Goal: Task Accomplishment & Management: Complete application form

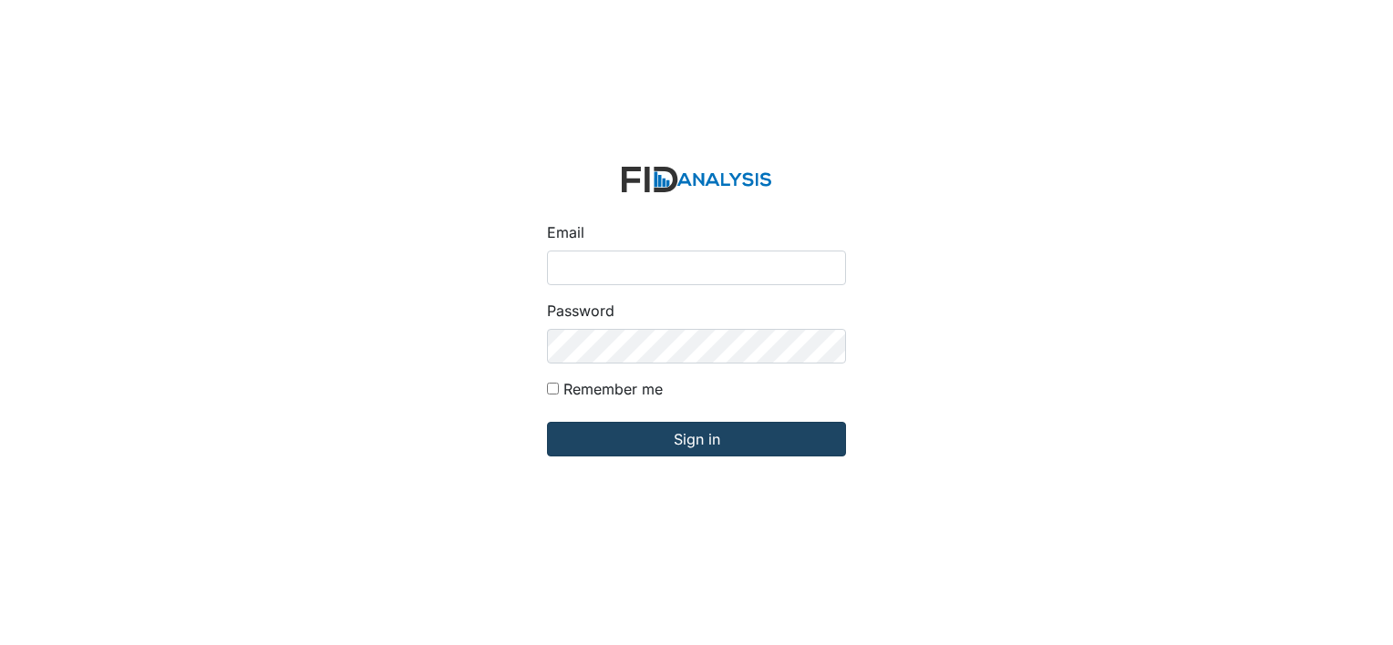
type input "[EMAIL_ADDRESS][DOMAIN_NAME]"
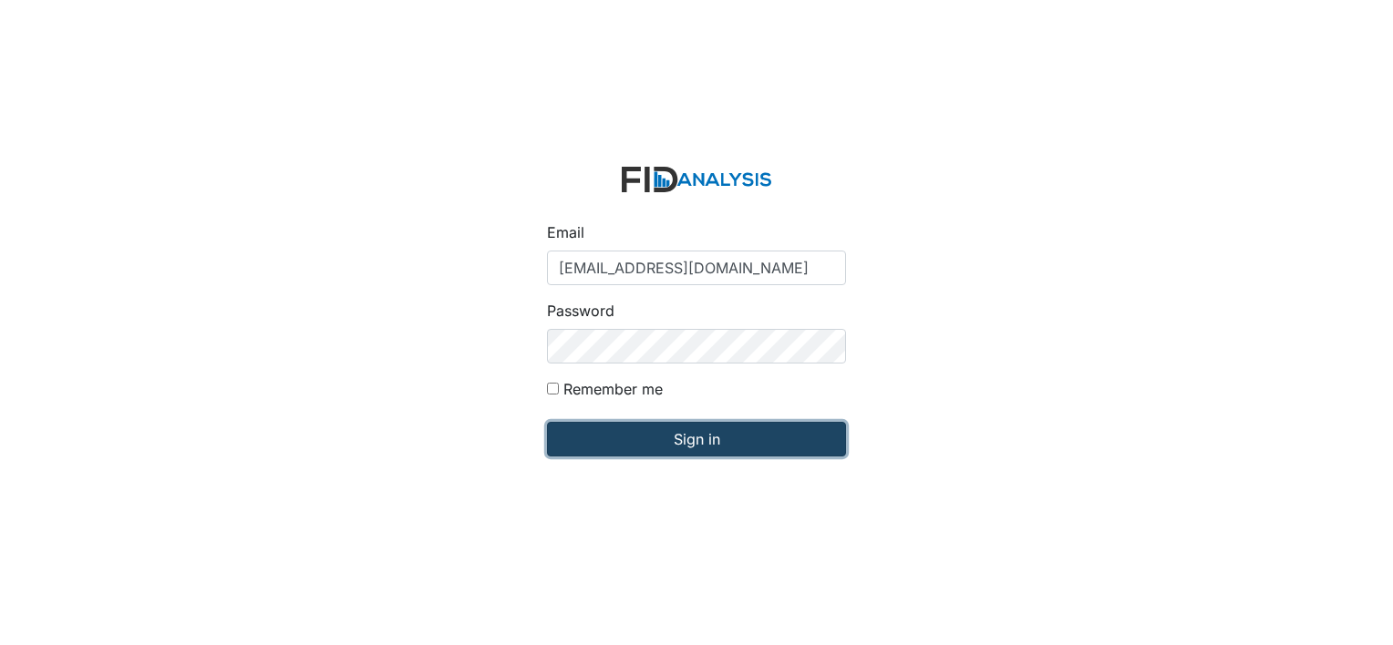
click at [679, 449] on input "Sign in" at bounding box center [696, 439] width 299 height 35
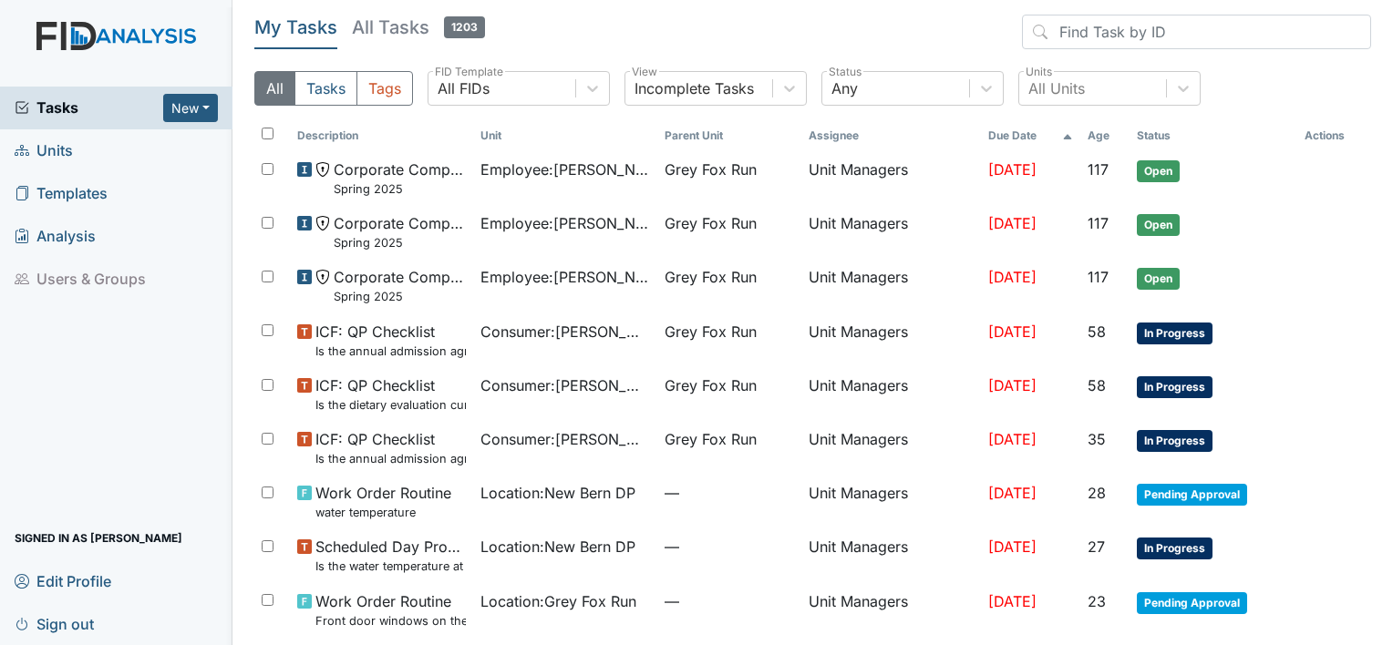
click at [57, 146] on span "Units" at bounding box center [44, 151] width 58 height 28
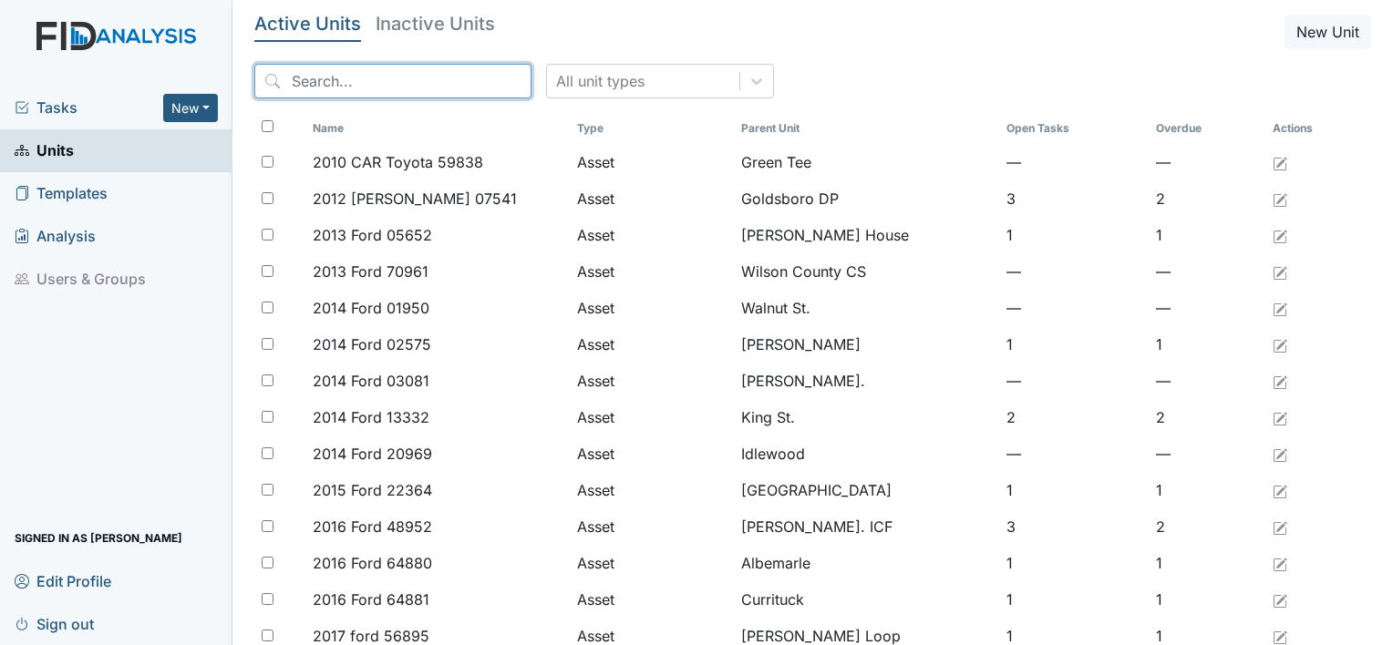
click at [332, 77] on input "search" at bounding box center [392, 81] width 277 height 35
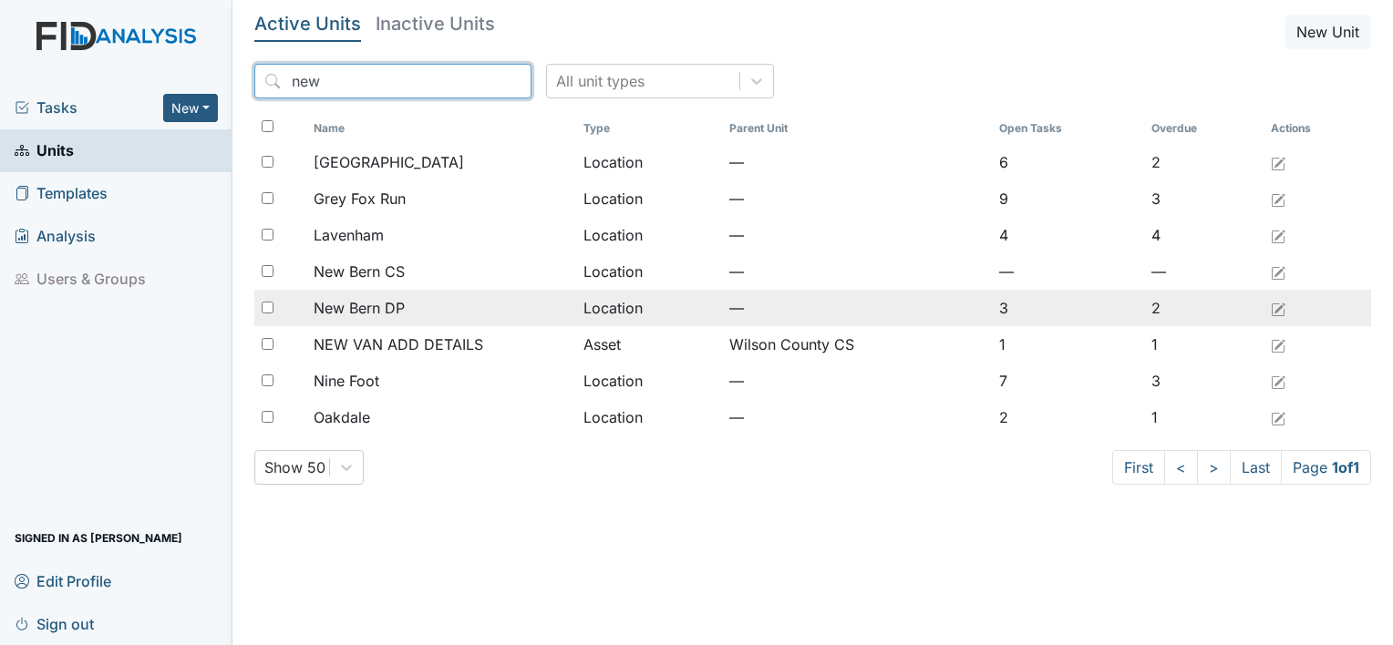
type input "new"
click at [373, 311] on span "New Bern DP" at bounding box center [359, 308] width 91 height 22
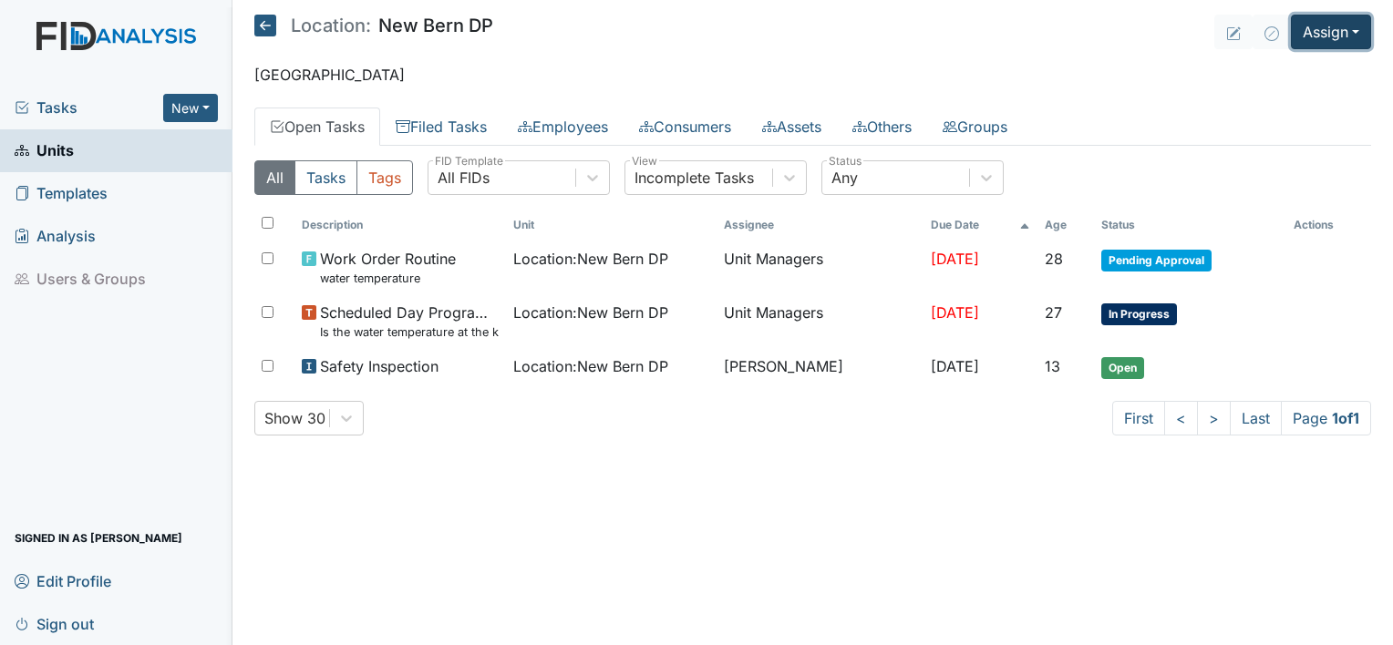
click at [1357, 33] on button "Assign" at bounding box center [1331, 32] width 80 height 35
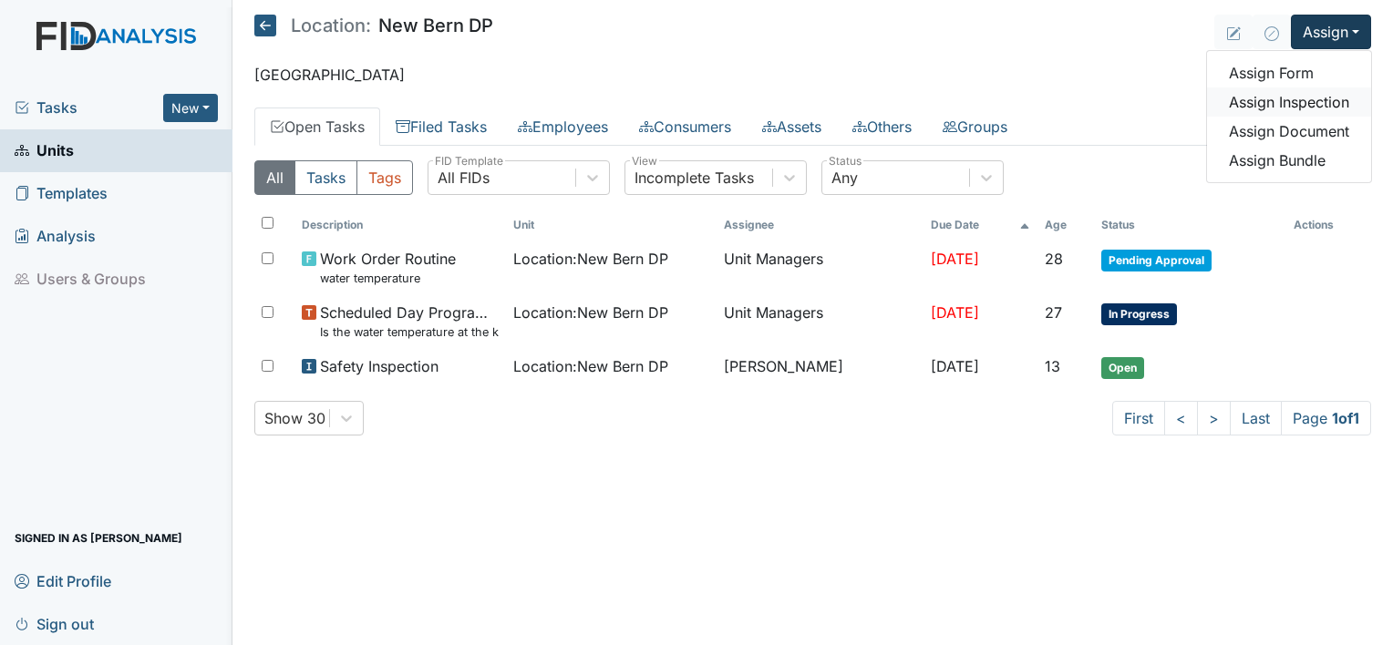
click at [1338, 99] on link "Assign Inspection" at bounding box center [1289, 102] width 164 height 29
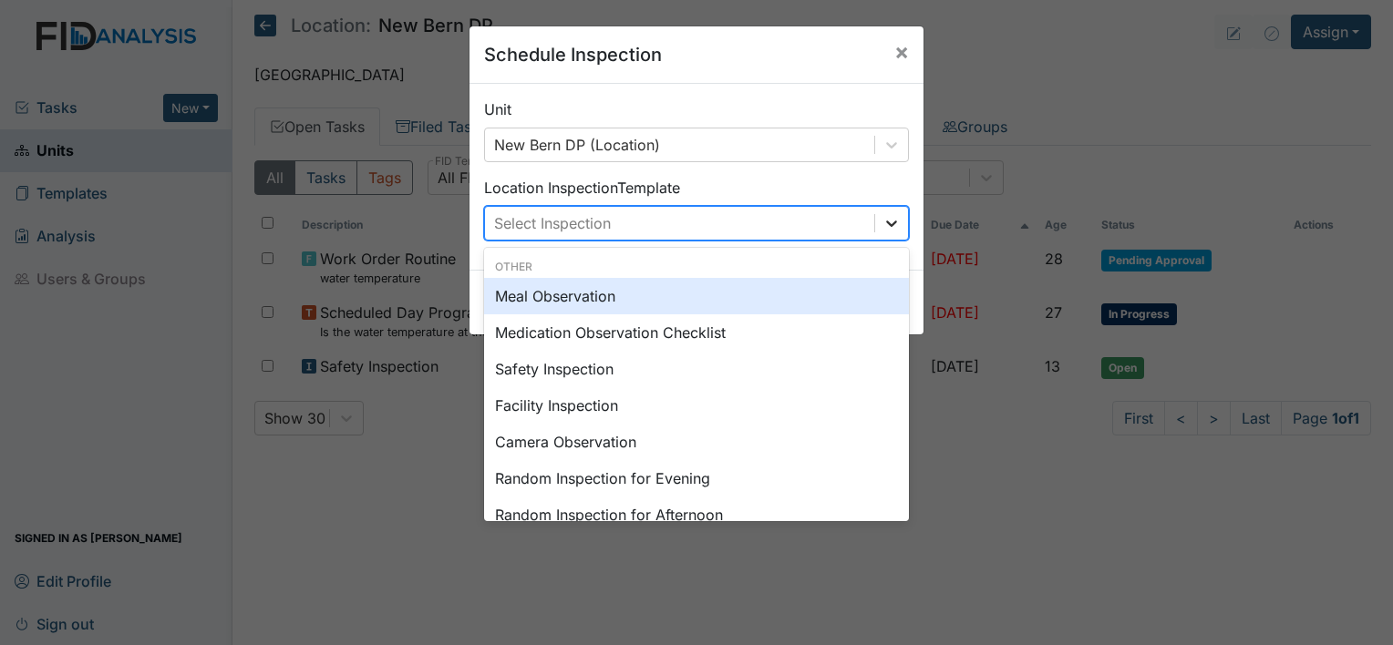
click at [883, 216] on icon at bounding box center [892, 223] width 18 height 18
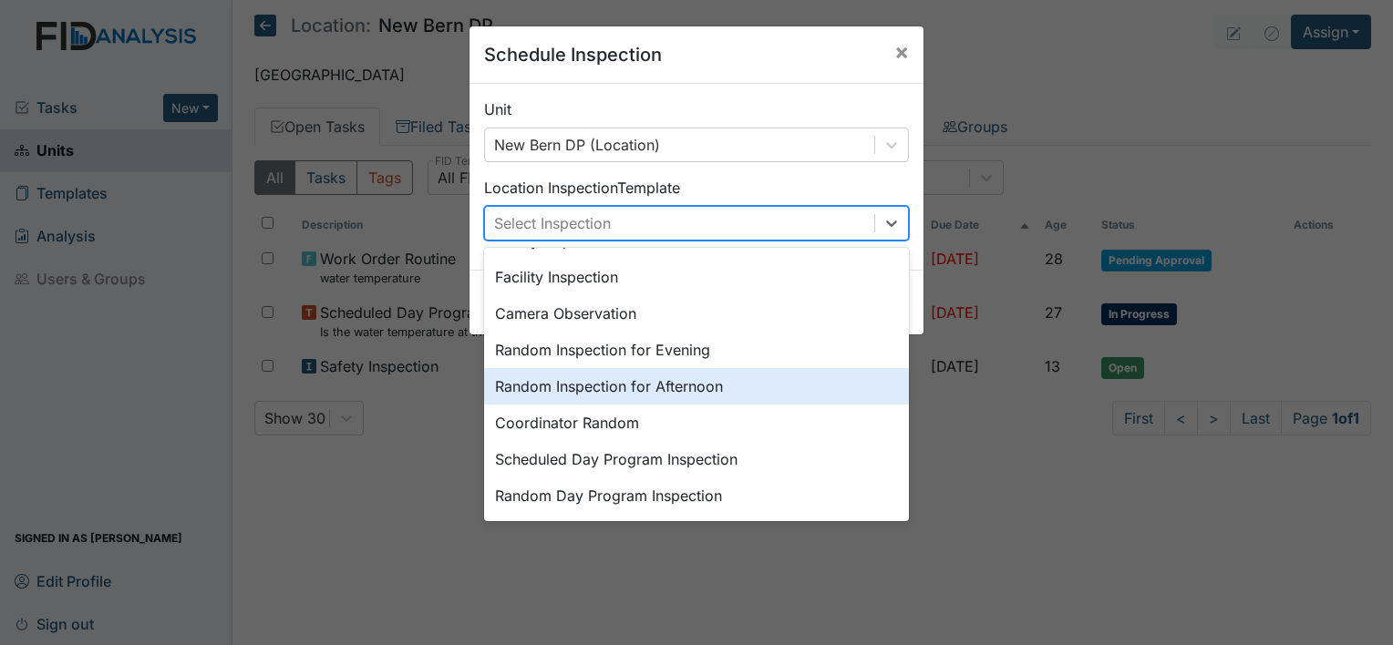
scroll to position [146, 0]
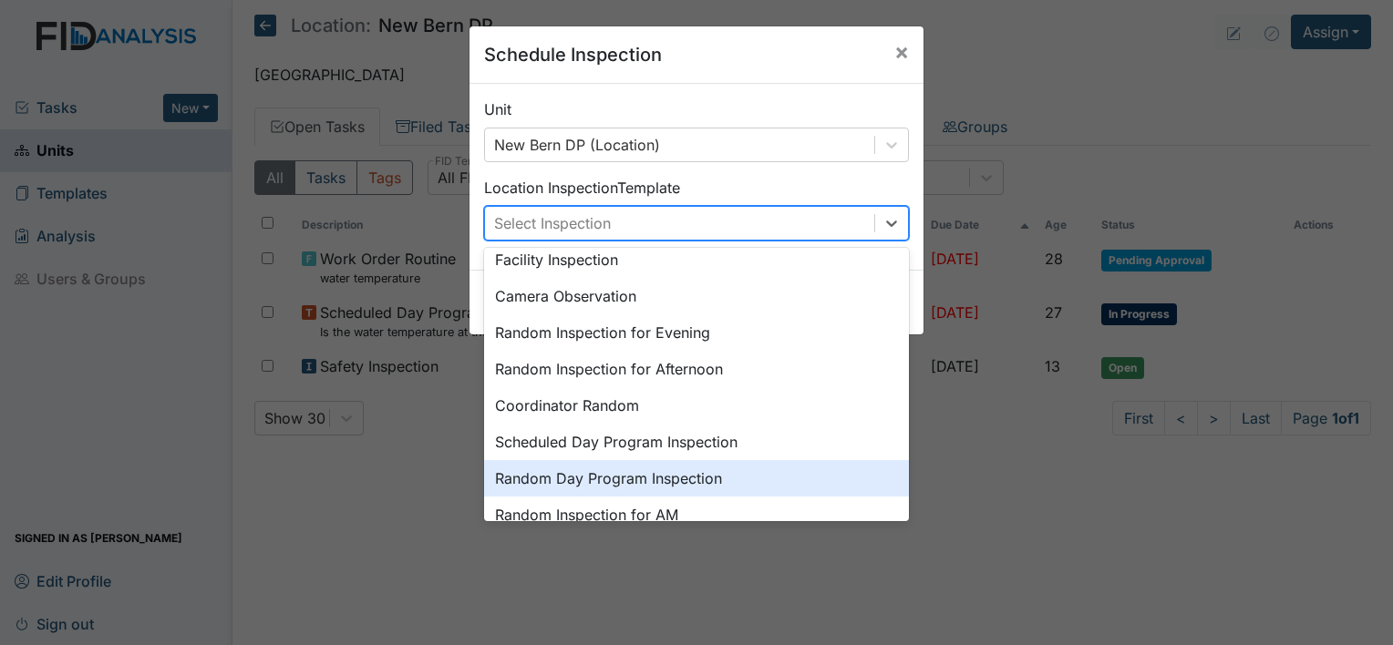
click at [682, 477] on div "Random Day Program Inspection" at bounding box center [696, 478] width 425 height 36
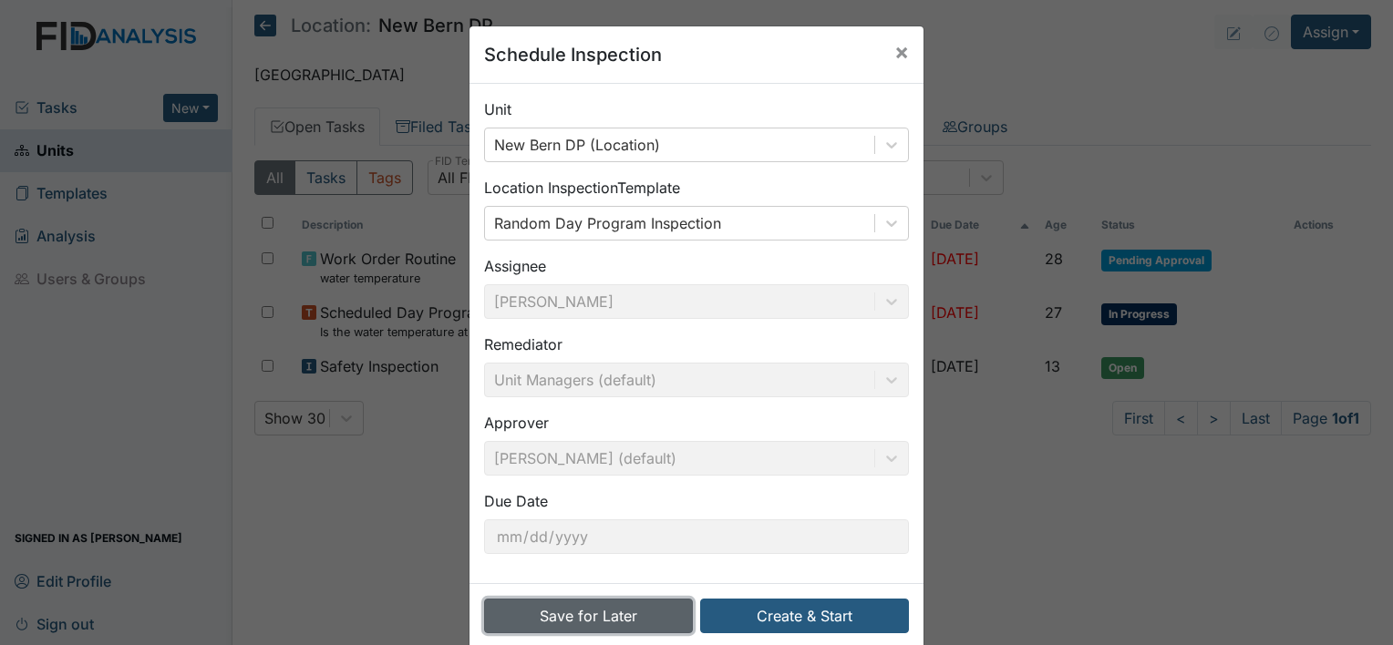
click at [627, 617] on button "Save for Later" at bounding box center [588, 616] width 209 height 35
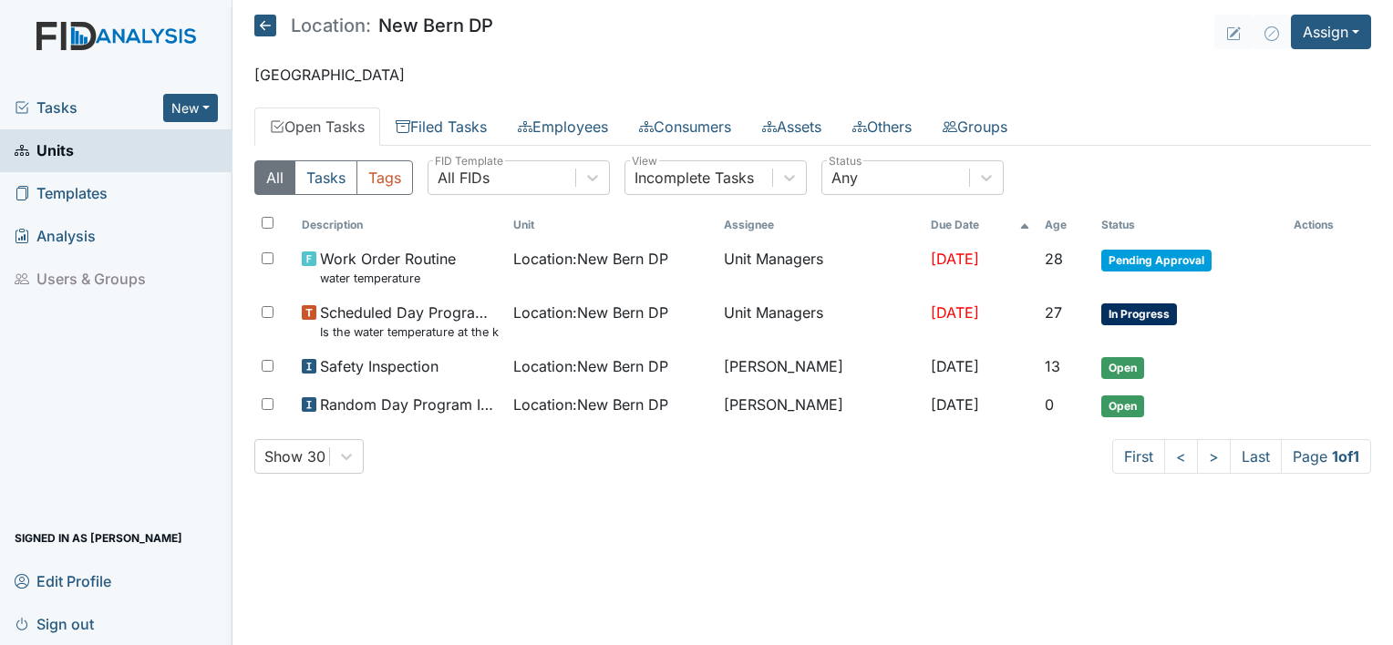
click at [59, 144] on span "Units" at bounding box center [44, 151] width 59 height 28
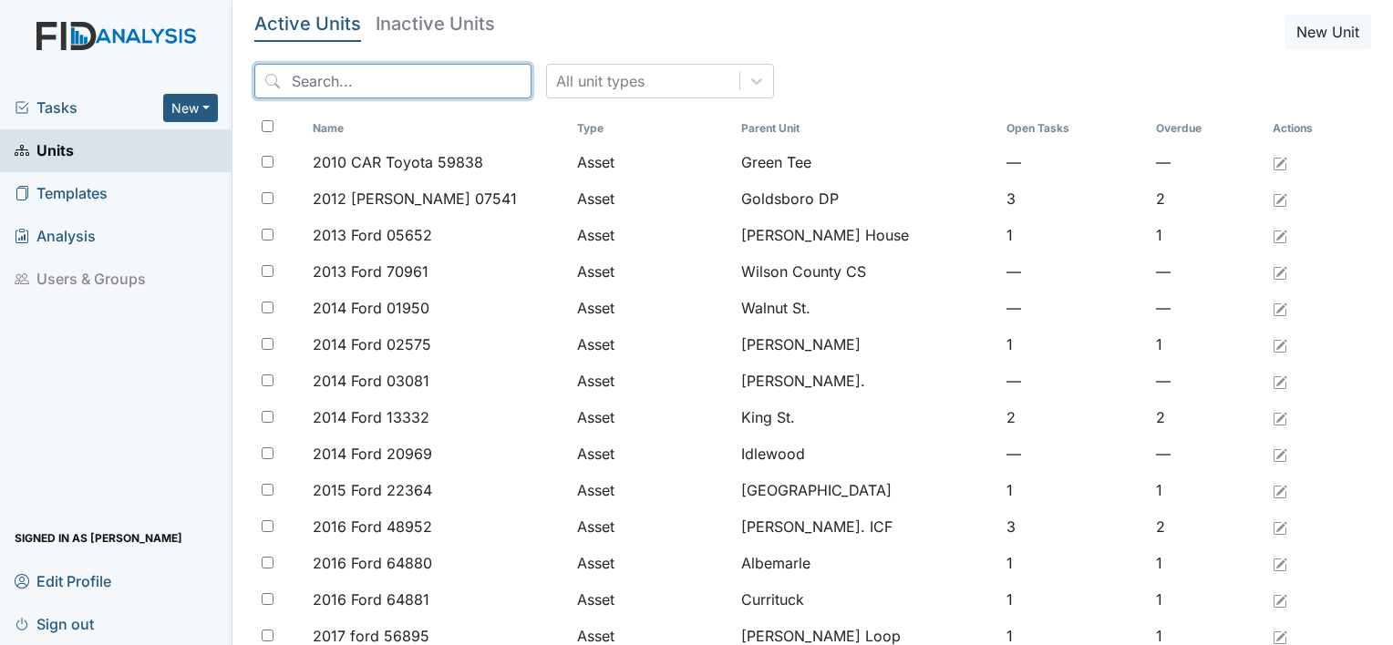
click at [404, 80] on input "search" at bounding box center [392, 81] width 277 height 35
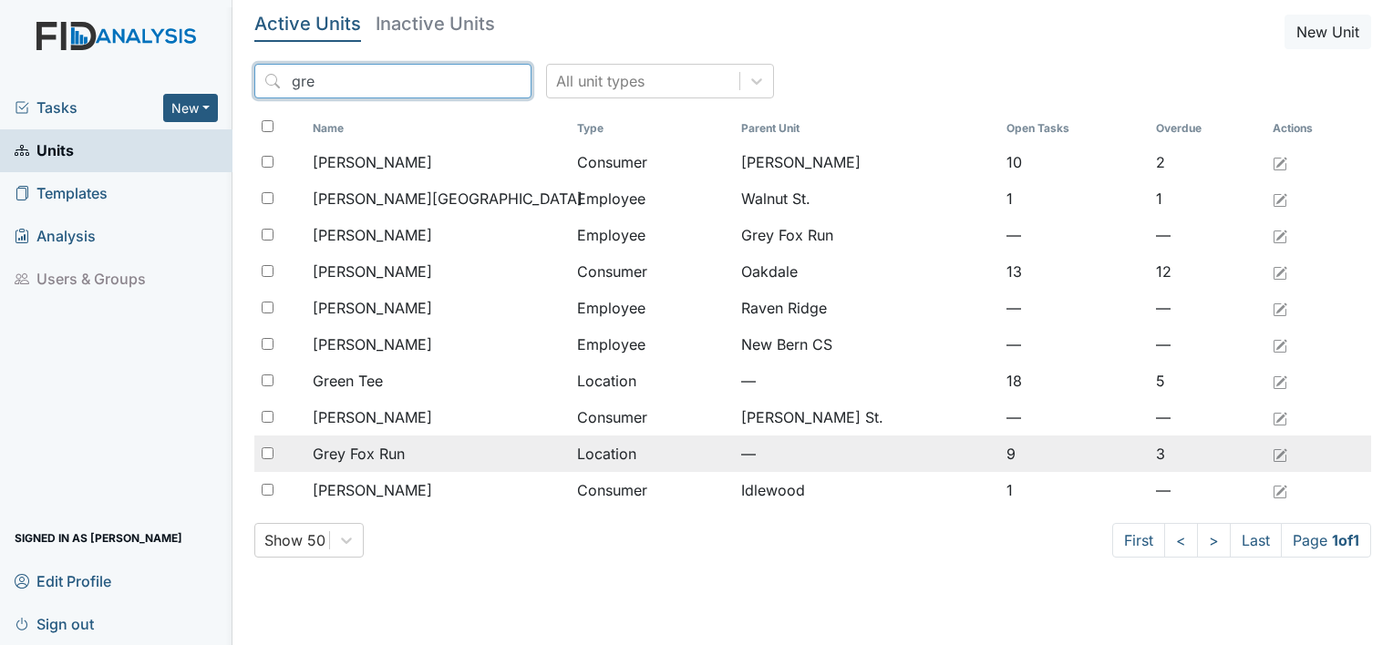
type input "gre"
click at [396, 453] on span "Grey Fox Run" at bounding box center [359, 454] width 92 height 22
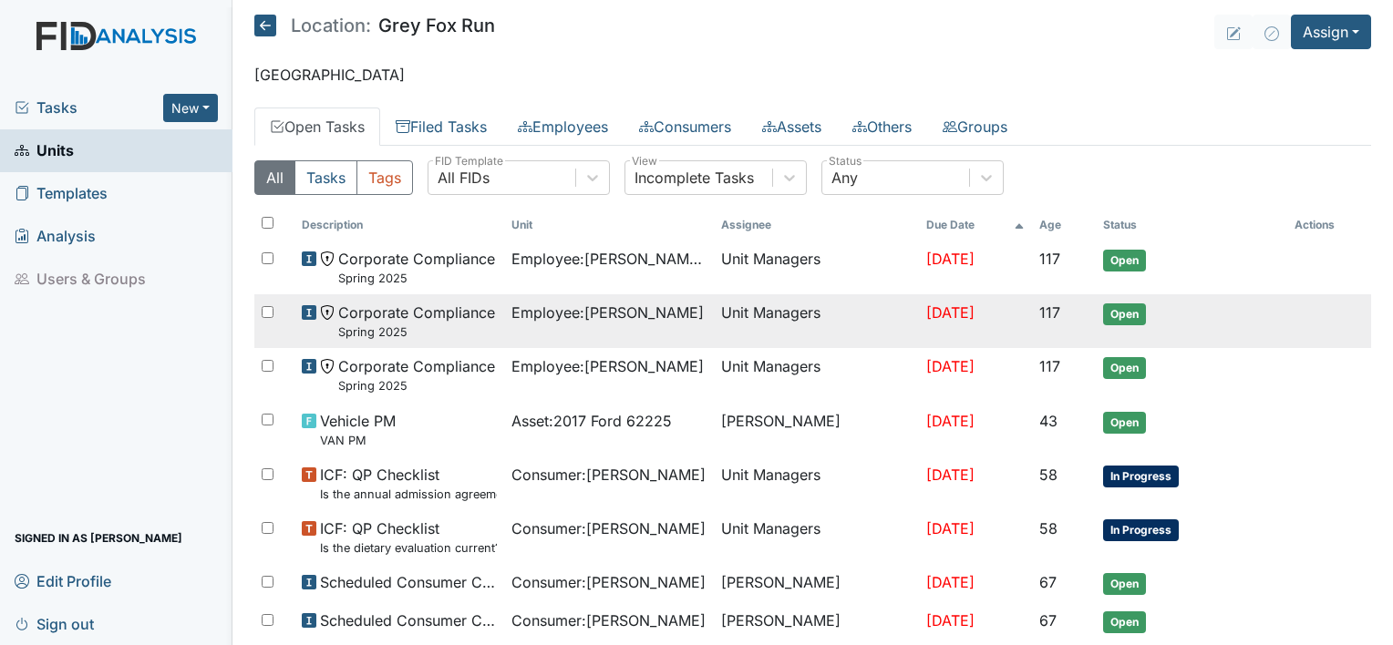
click at [1345, 513] on td at bounding box center [1329, 518] width 84 height 15
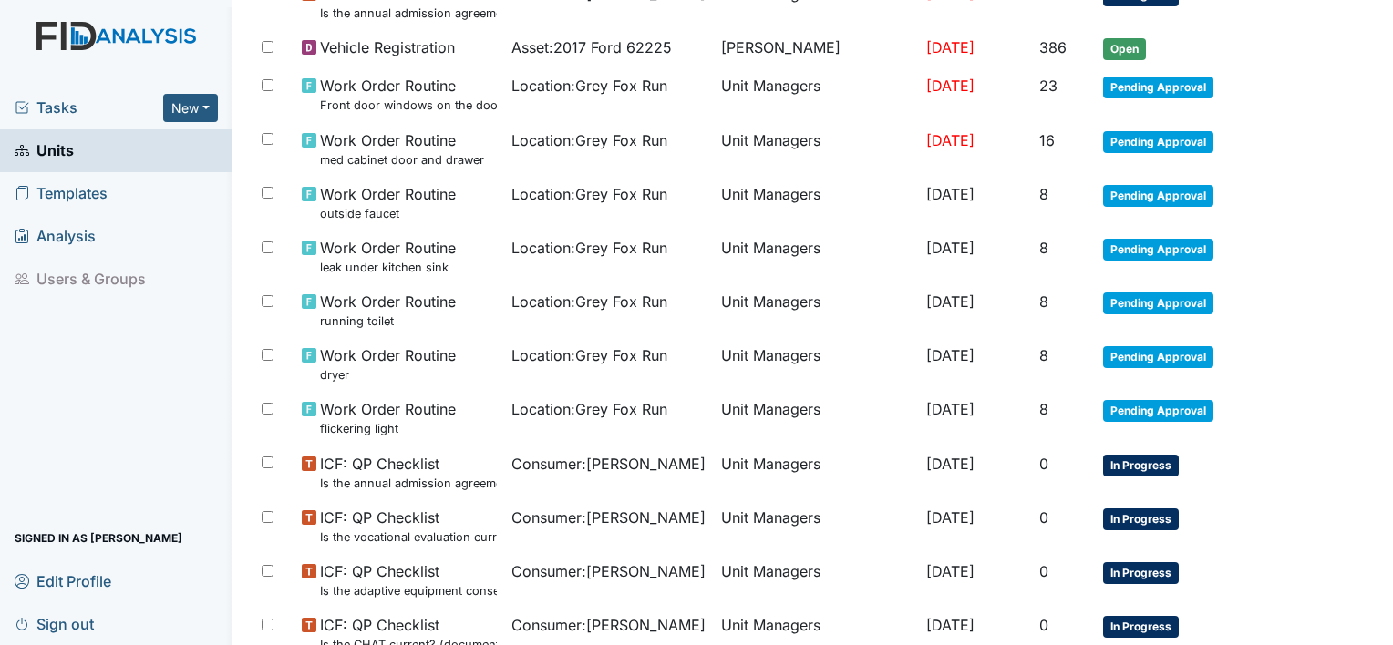
scroll to position [1159, 0]
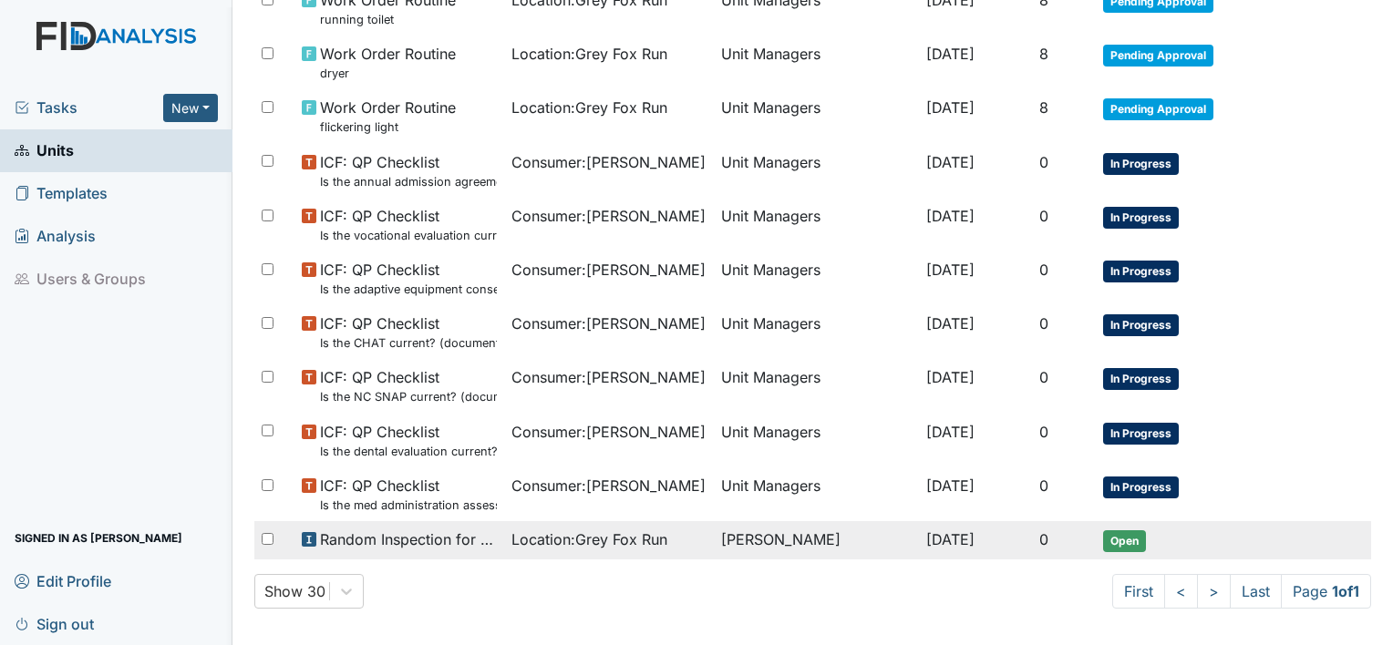
click at [1125, 542] on span "Open" at bounding box center [1124, 542] width 43 height 22
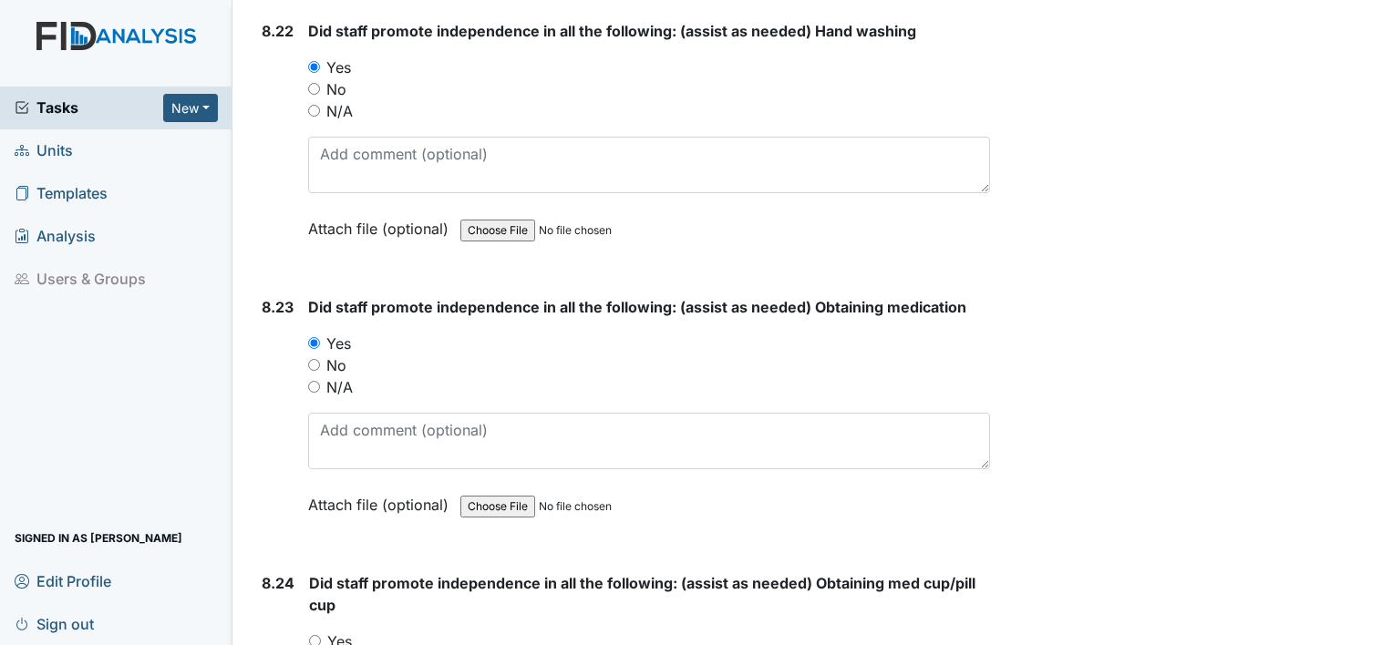
scroll to position [20746, 0]
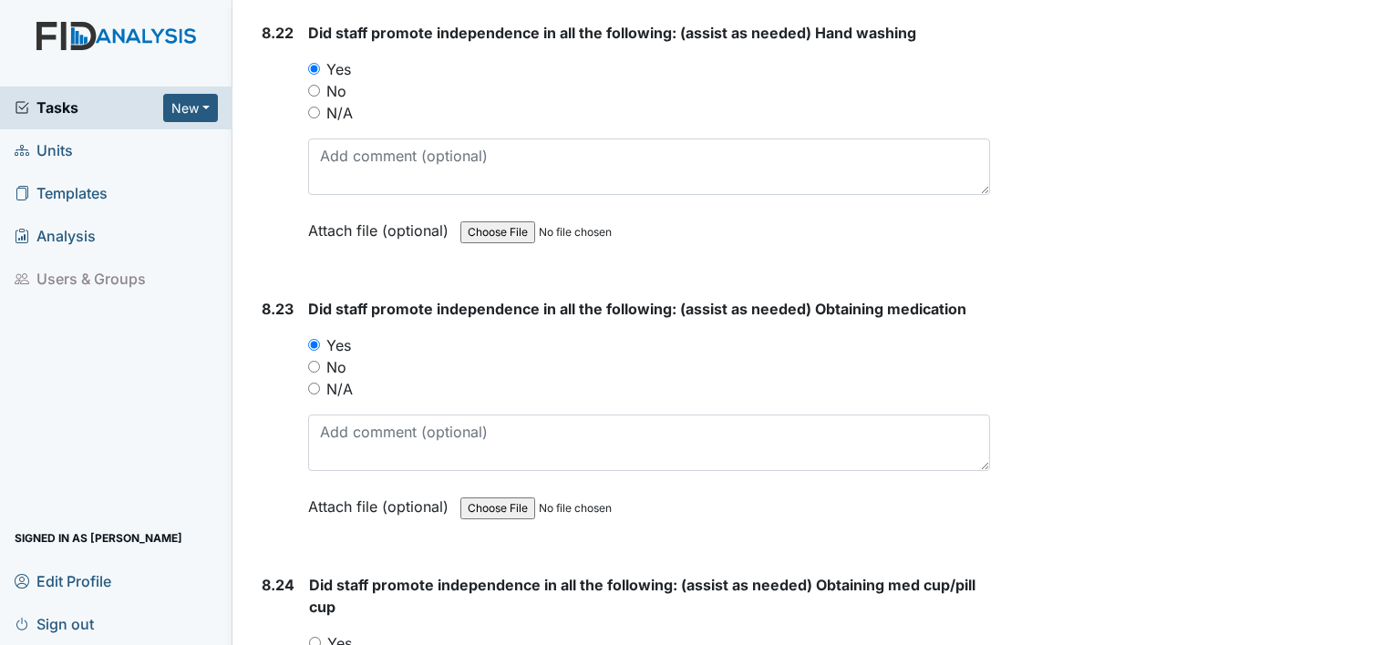
click at [314, 637] on input "Yes" at bounding box center [315, 643] width 12 height 12
radio input "true"
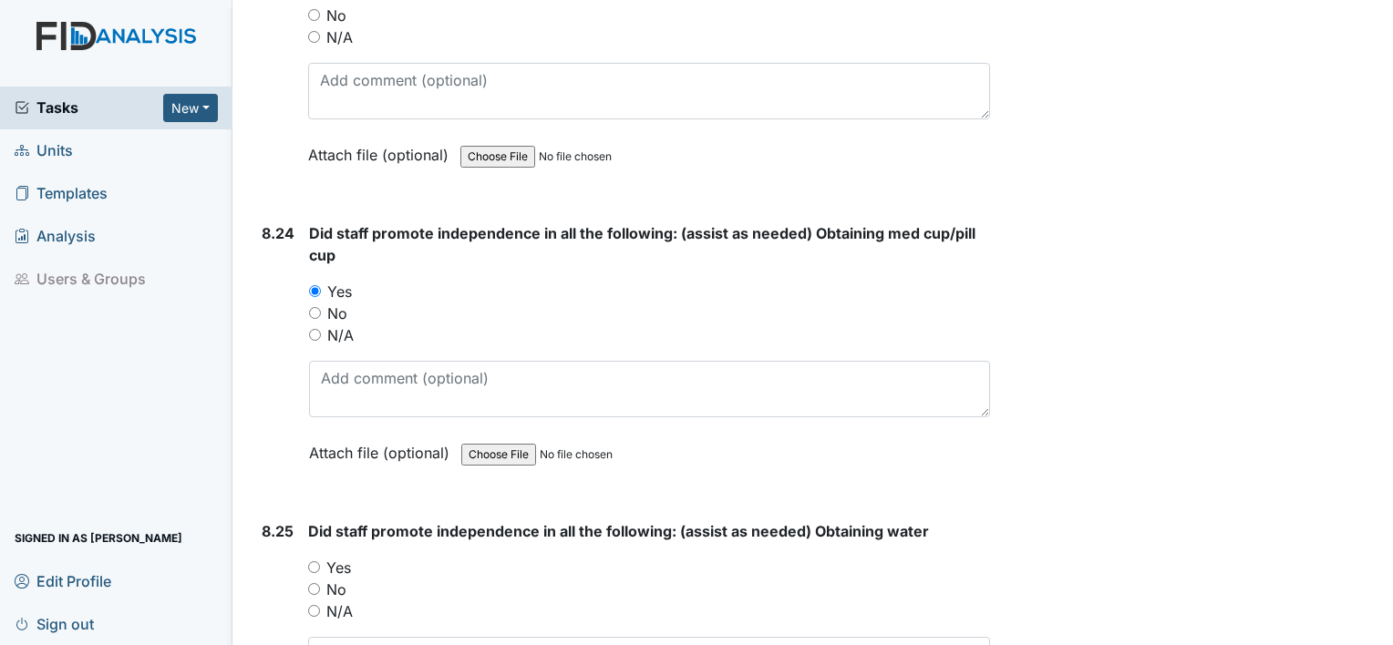
scroll to position [21135, 0]
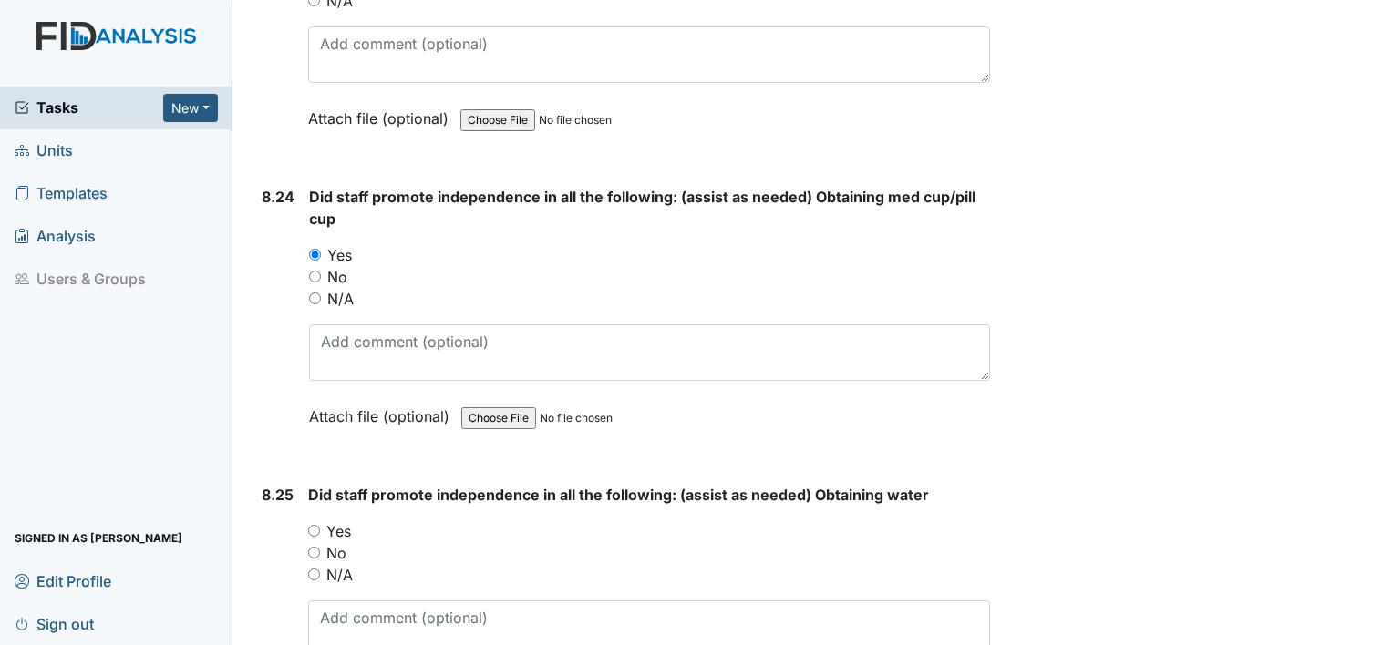
click at [315, 525] on input "Yes" at bounding box center [314, 531] width 12 height 12
radio input "true"
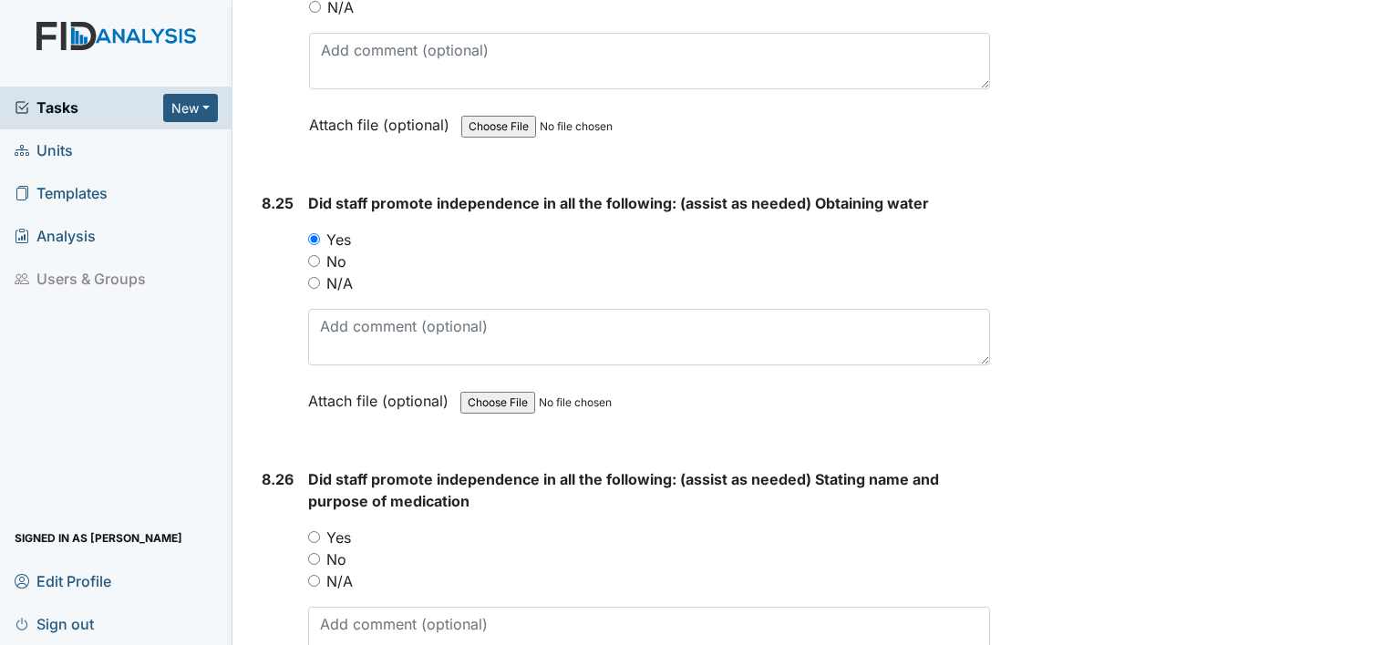
scroll to position [21439, 0]
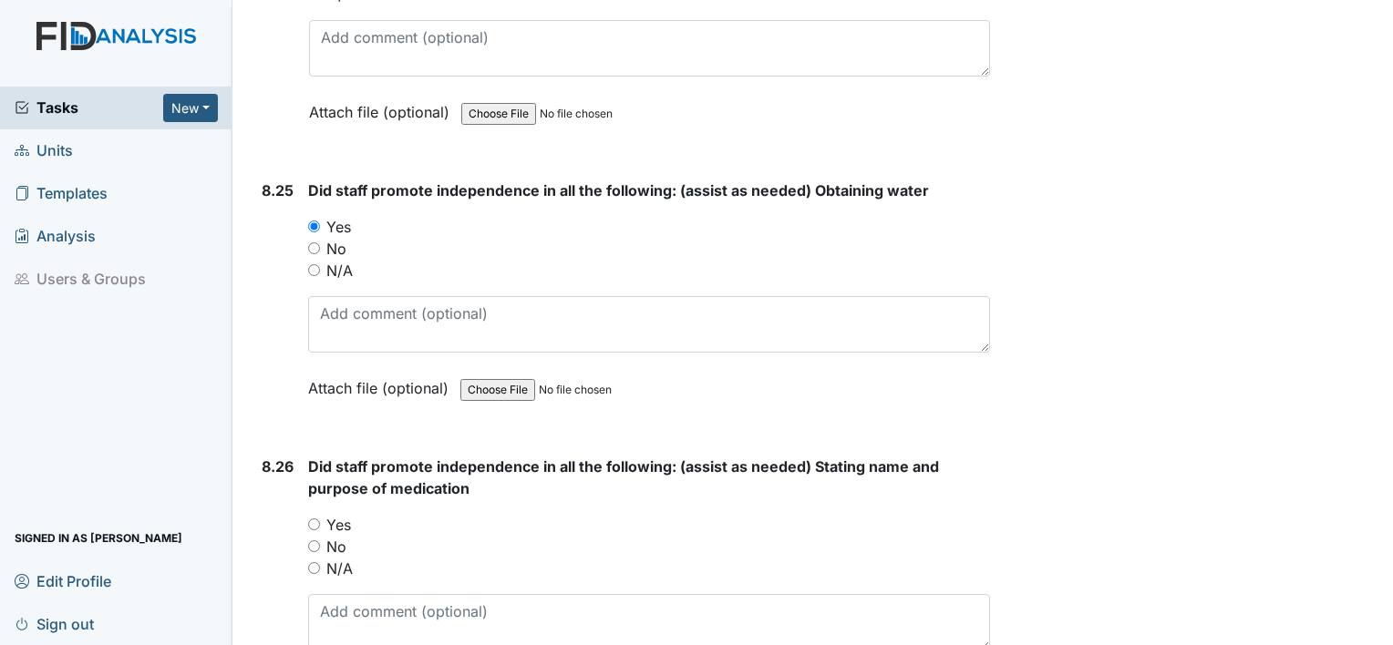
click at [310, 519] on input "Yes" at bounding box center [314, 525] width 12 height 12
radio input "true"
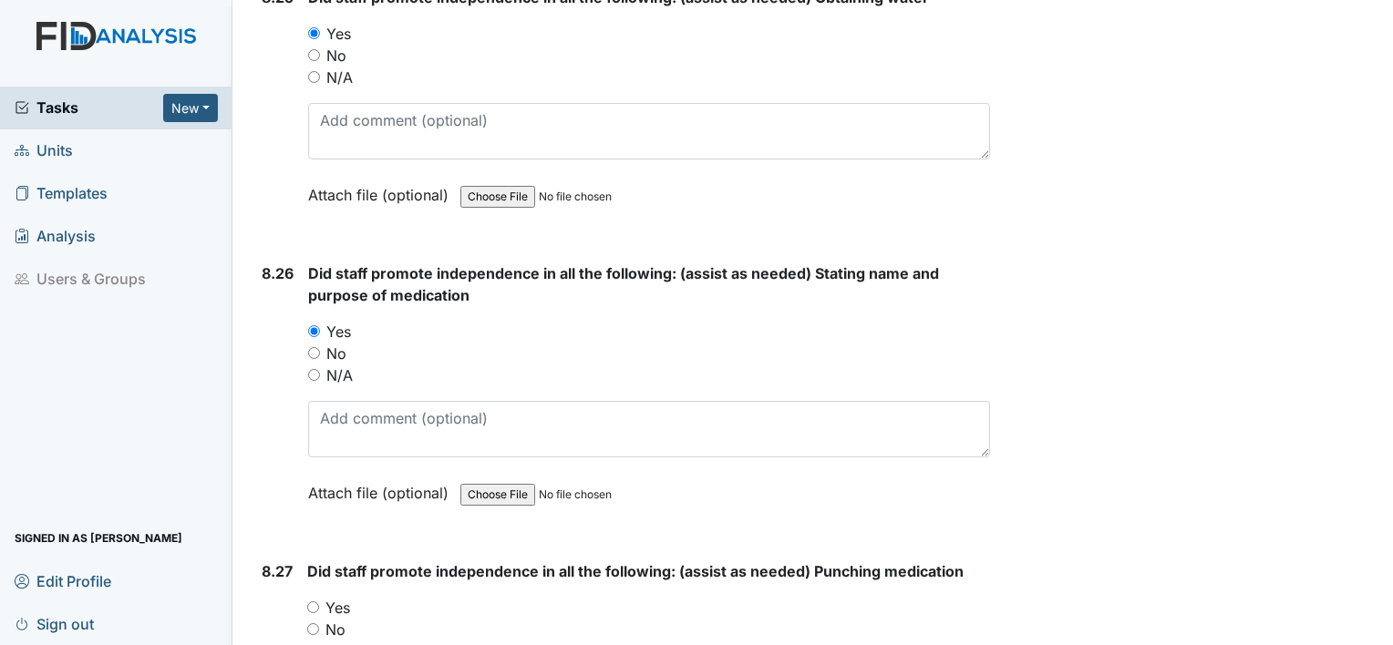
scroll to position [21804, 0]
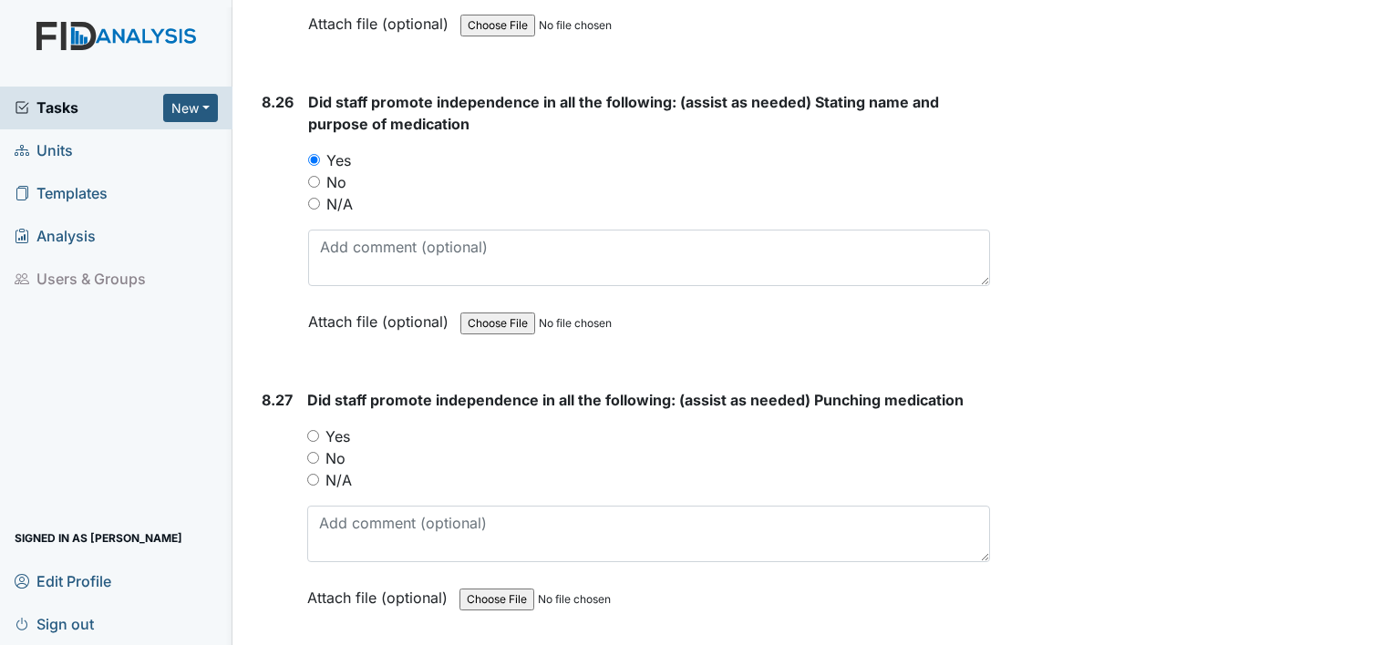
click at [314, 430] on input "Yes" at bounding box center [313, 436] width 12 height 12
radio input "true"
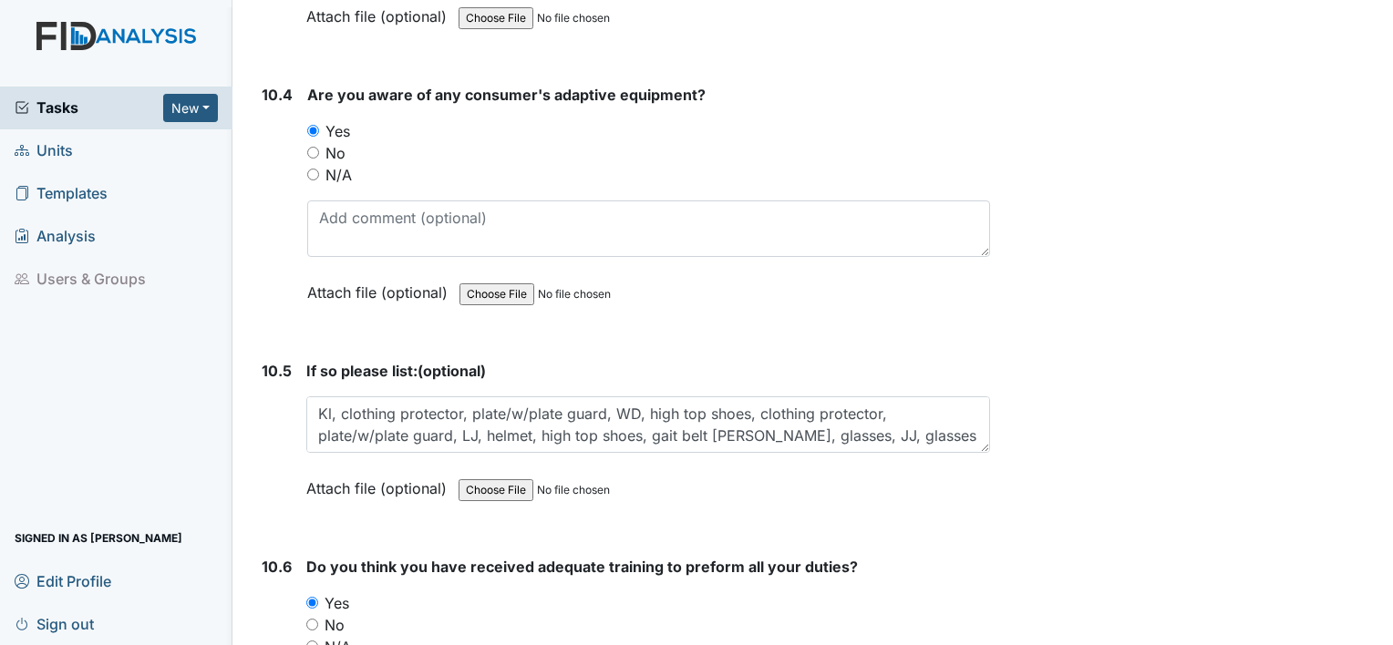
scroll to position [24547, 0]
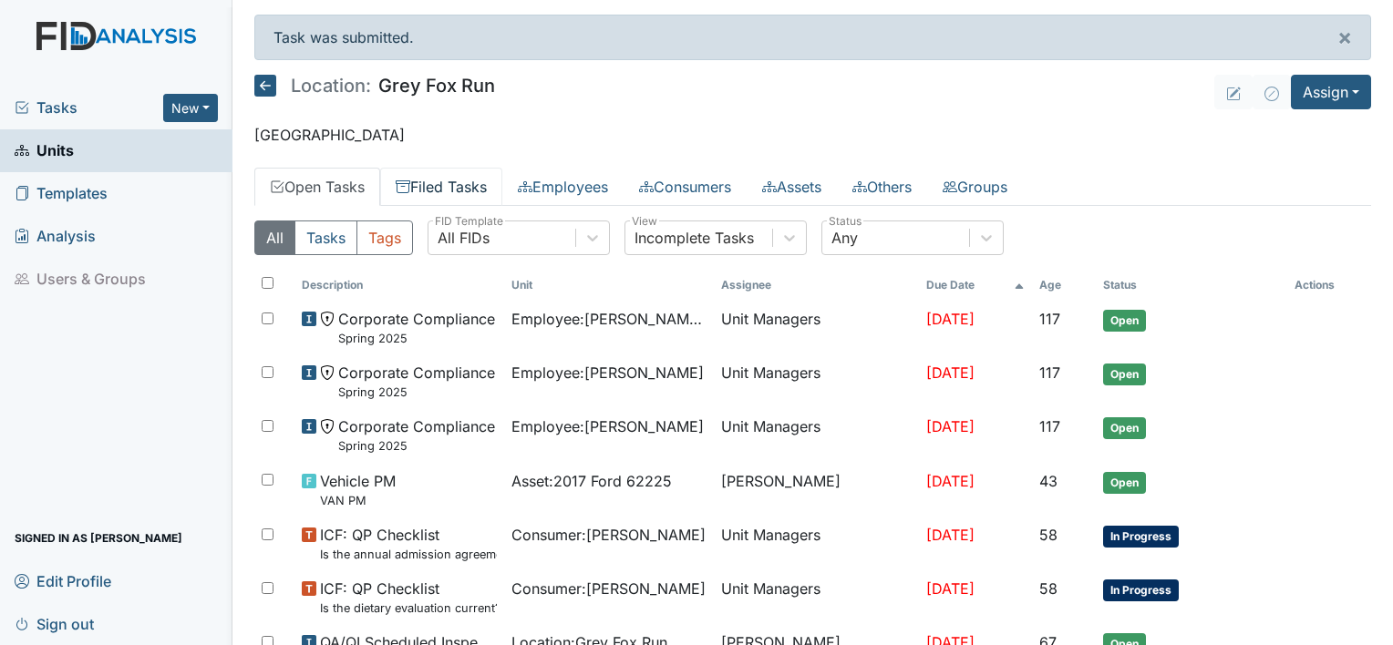
click at [447, 184] on link "Filed Tasks" at bounding box center [441, 187] width 122 height 38
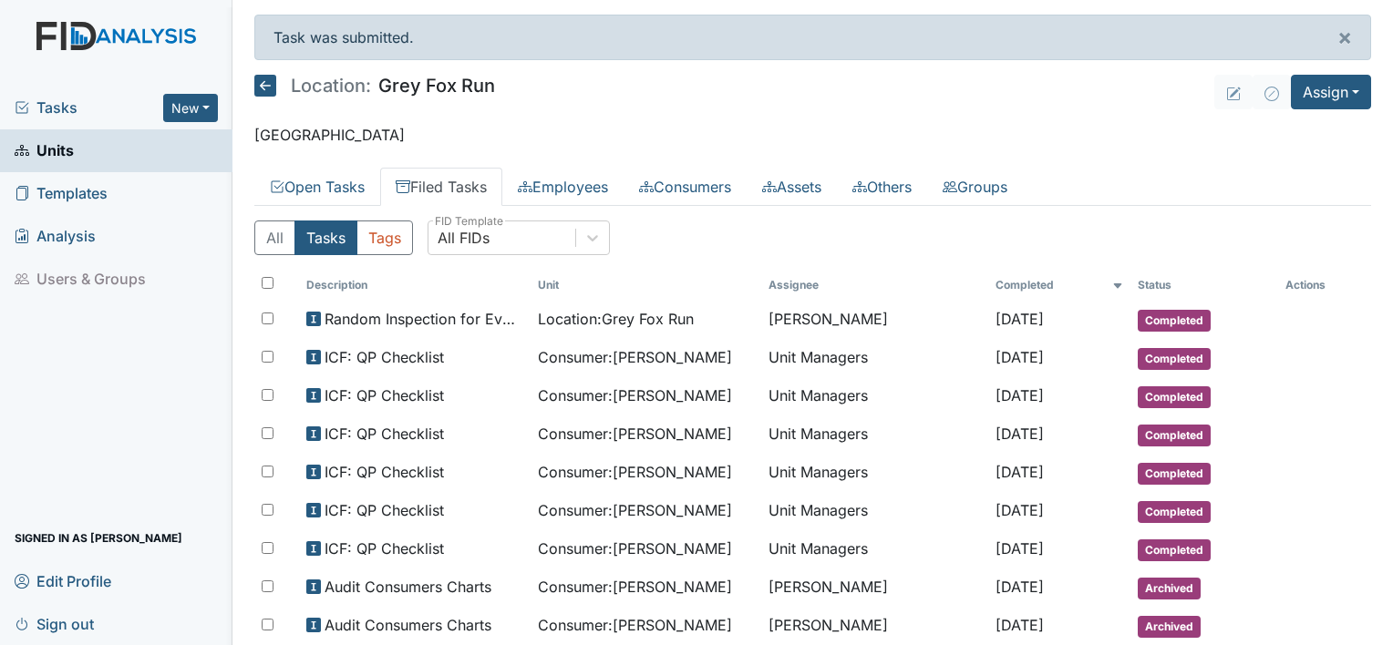
click at [67, 624] on span "Sign out" at bounding box center [54, 624] width 79 height 28
